Goal: Transaction & Acquisition: Purchase product/service

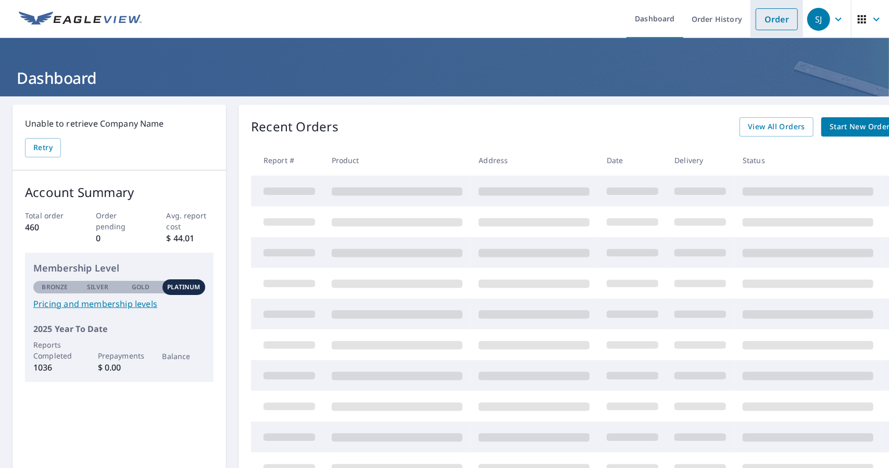
click at [770, 24] on link "Order" at bounding box center [777, 19] width 42 height 22
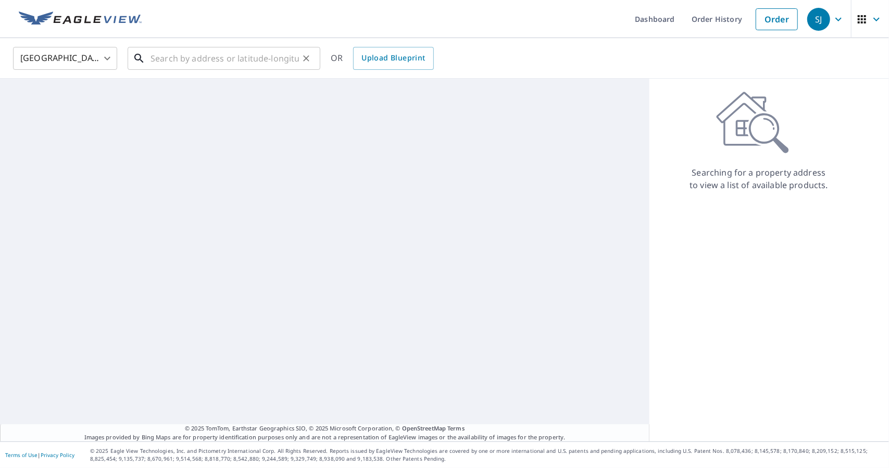
click at [225, 69] on input "text" at bounding box center [225, 58] width 148 height 29
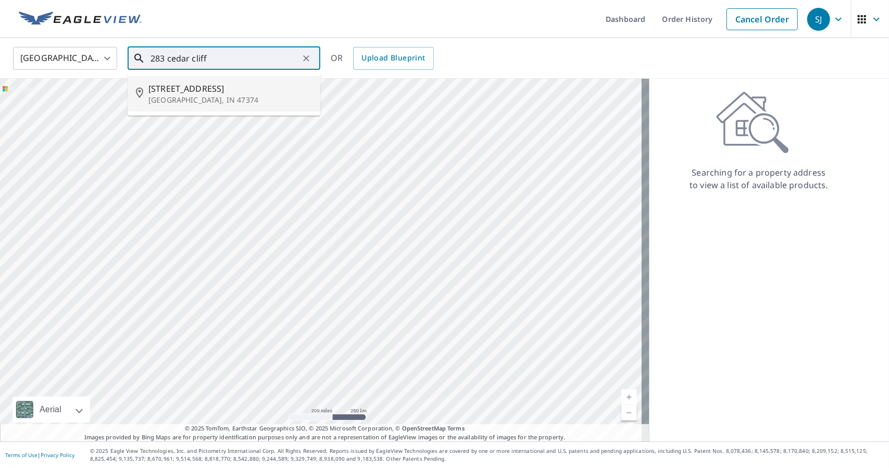
click at [201, 92] on span "[STREET_ADDRESS]" at bounding box center [230, 88] width 164 height 13
type input "[STREET_ADDRESS]"
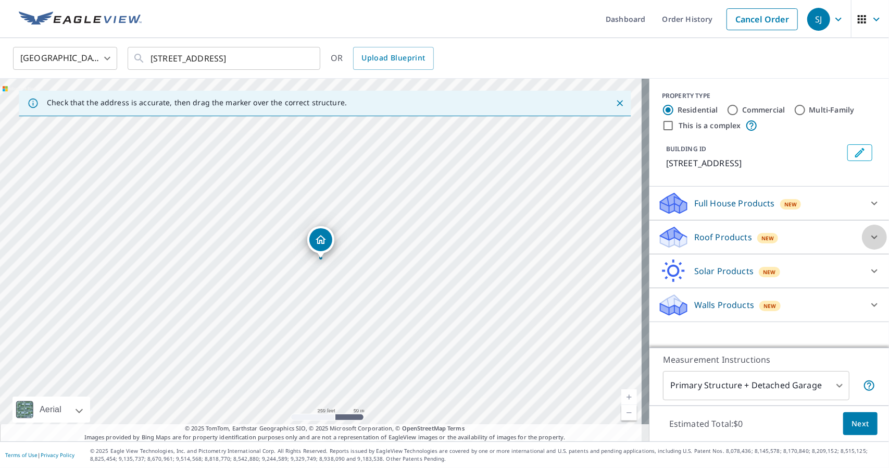
click at [872, 237] on icon at bounding box center [875, 237] width 6 height 4
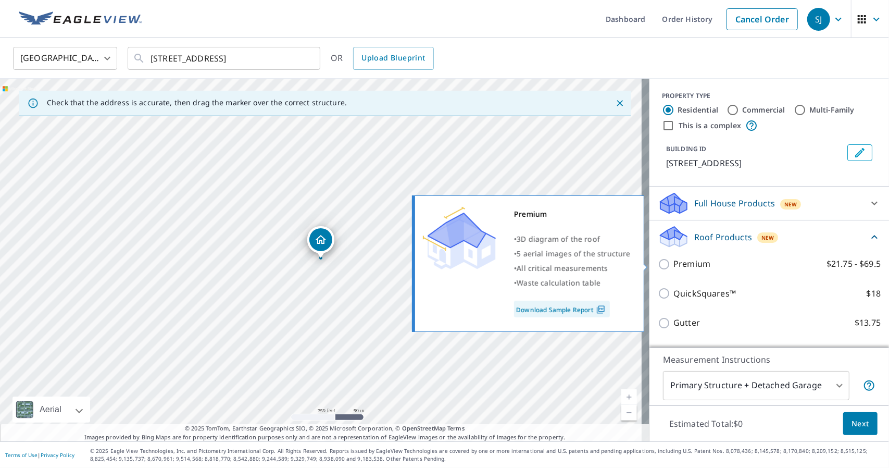
click at [658, 265] on input "Premium $21.75 - $69.5" at bounding box center [666, 264] width 16 height 13
checkbox input "true"
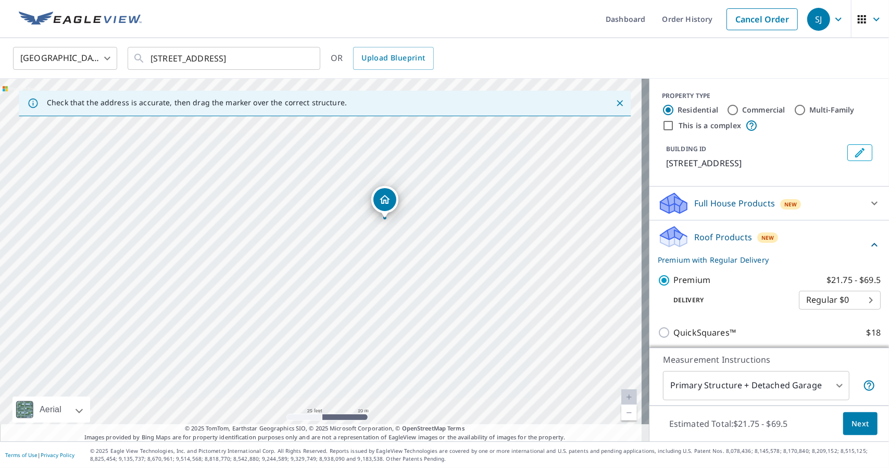
drag, startPoint x: 330, startPoint y: 269, endPoint x: 354, endPoint y: 141, distance: 130.4
click at [354, 141] on div "[STREET_ADDRESS]" at bounding box center [325, 260] width 650 height 363
drag, startPoint x: 488, startPoint y: 237, endPoint x: 392, endPoint y: 223, distance: 97.4
click at [392, 223] on div "[STREET_ADDRESS]" at bounding box center [325, 260] width 650 height 363
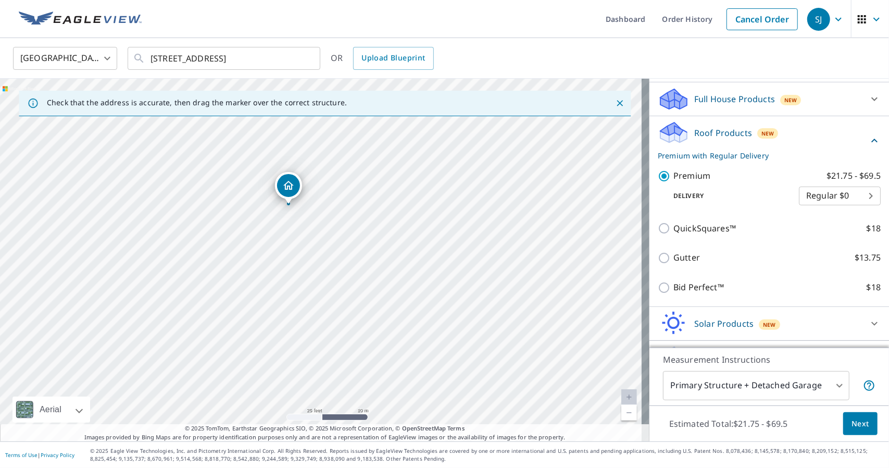
scroll to position [130, 0]
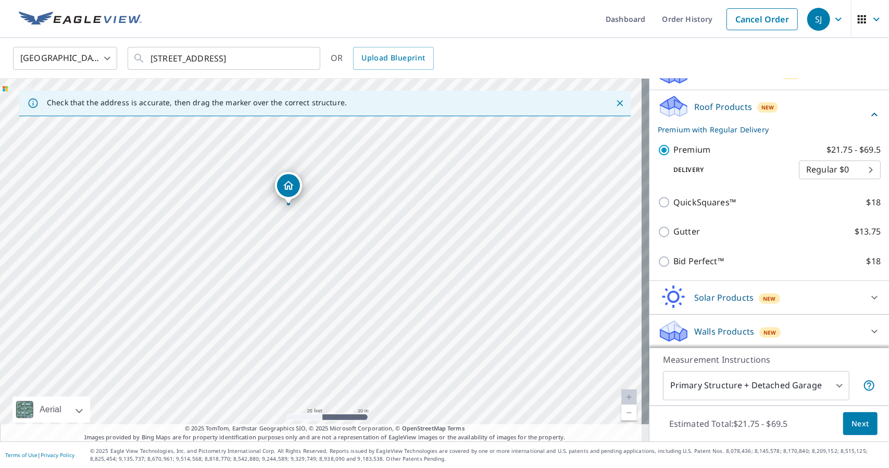
click at [833, 384] on body "SJ SJ Dashboard Order History Cancel Order SJ [GEOGRAPHIC_DATA] [GEOGRAPHIC_DAT…" at bounding box center [444, 234] width 889 height 468
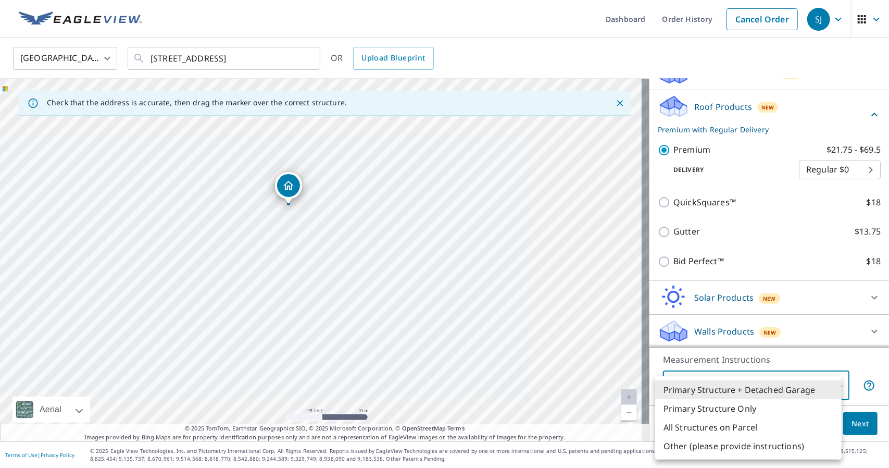
click at [773, 409] on li "Primary Structure Only" at bounding box center [748, 408] width 187 height 19
type input "2"
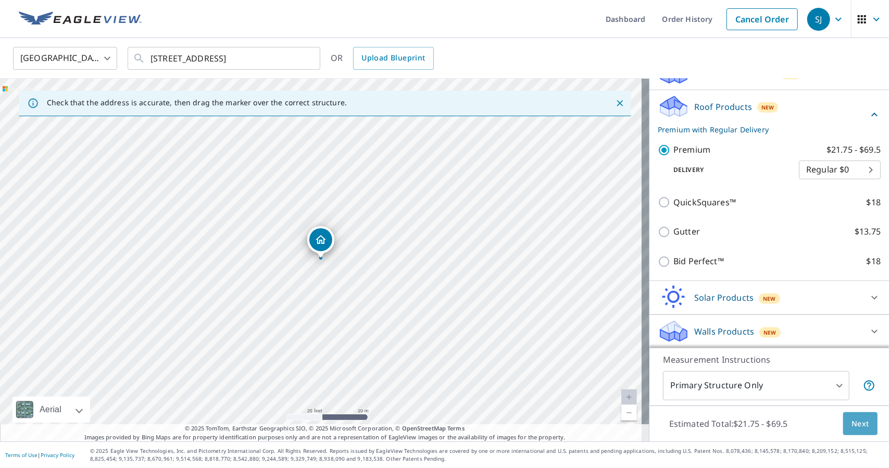
click at [852, 420] on span "Next" at bounding box center [861, 423] width 18 height 13
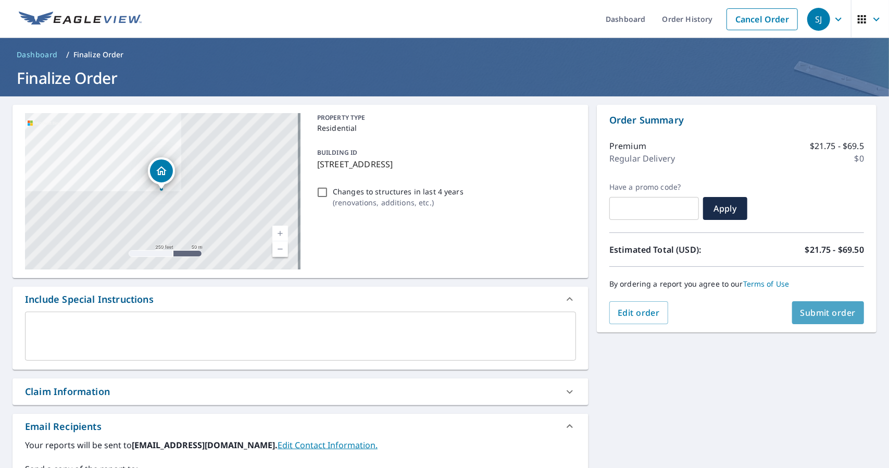
click at [818, 316] on span "Submit order" at bounding box center [829, 312] width 56 height 11
